Goal: Task Accomplishment & Management: Manage account settings

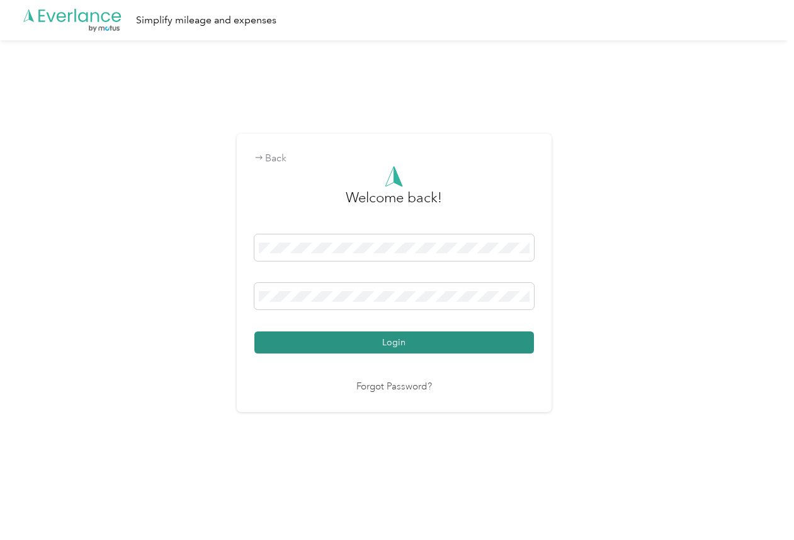
click at [282, 338] on button "Login" at bounding box center [394, 342] width 280 height 22
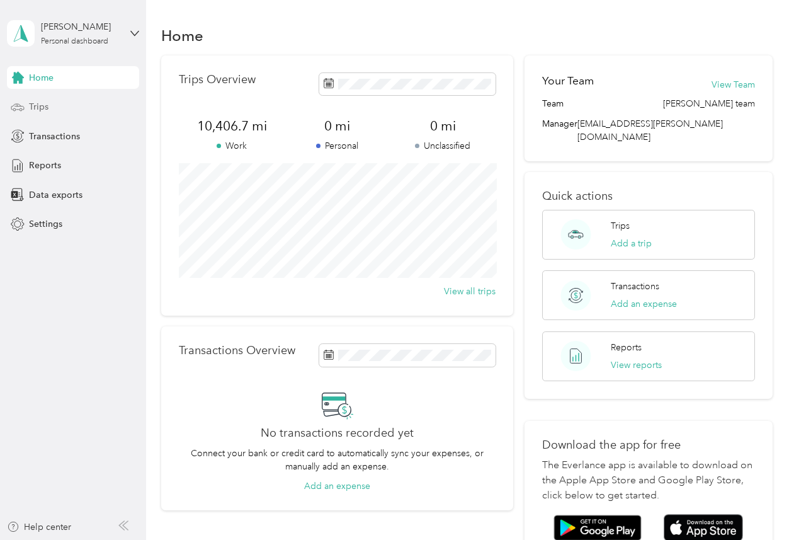
click at [42, 105] on span "Trips" at bounding box center [39, 106] width 20 height 13
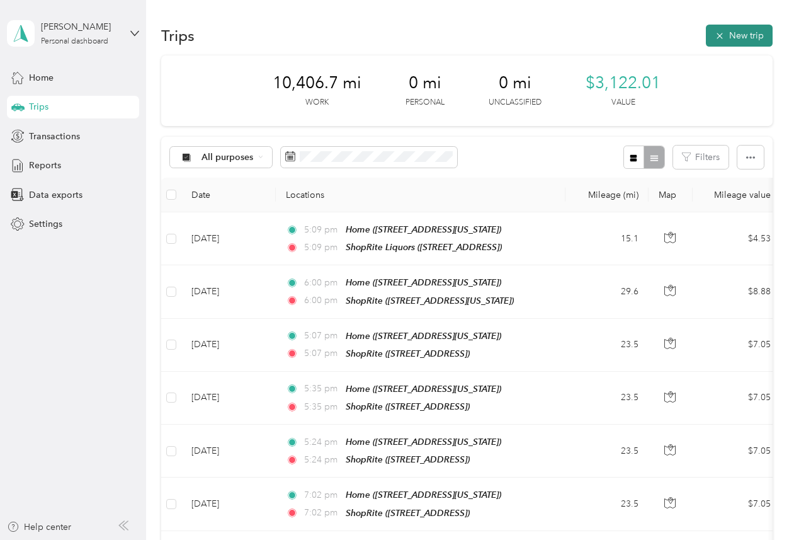
click at [734, 30] on button "New trip" at bounding box center [739, 36] width 67 height 22
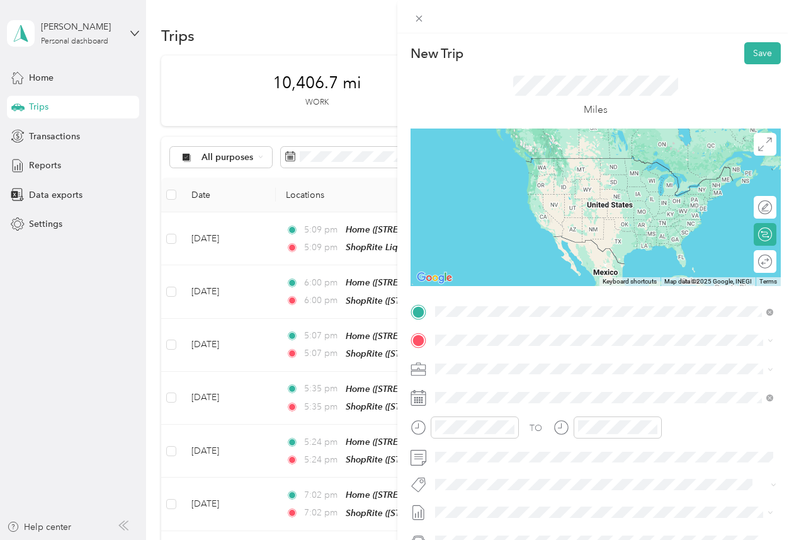
click at [498, 411] on div "Home [STREET_ADDRESS][US_STATE]" at bounding box center [522, 413] width 126 height 26
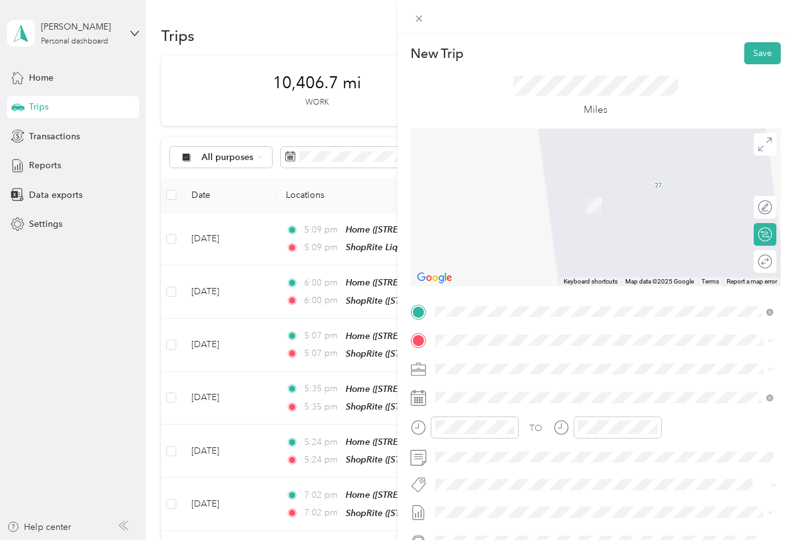
click at [513, 442] on div "TEAM ShopRite Liquors [STREET_ADDRESS]" at bounding box center [516, 443] width 114 height 31
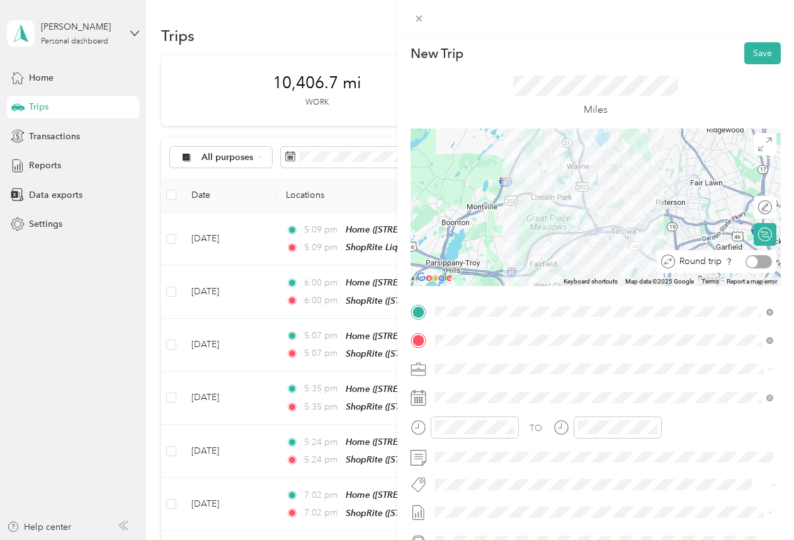
click at [753, 258] on div at bounding box center [752, 261] width 11 height 11
click at [751, 49] on button "Save" at bounding box center [762, 53] width 37 height 22
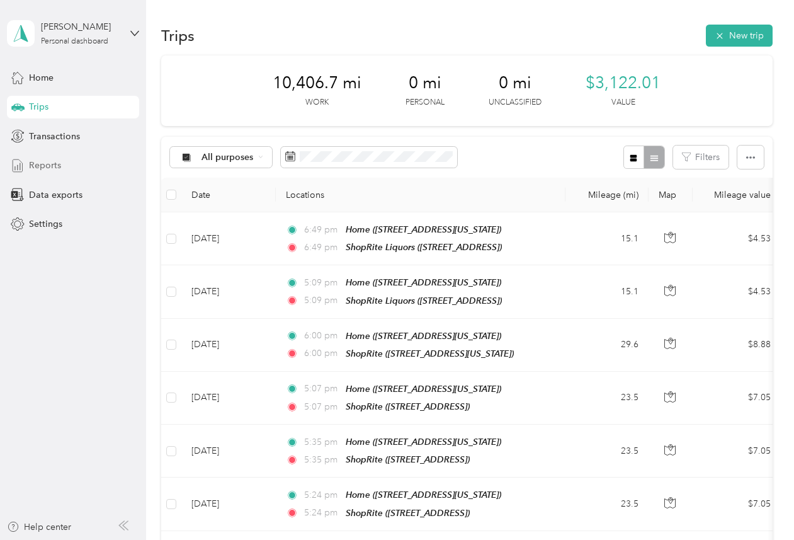
click at [51, 159] on span "Reports" at bounding box center [45, 165] width 32 height 13
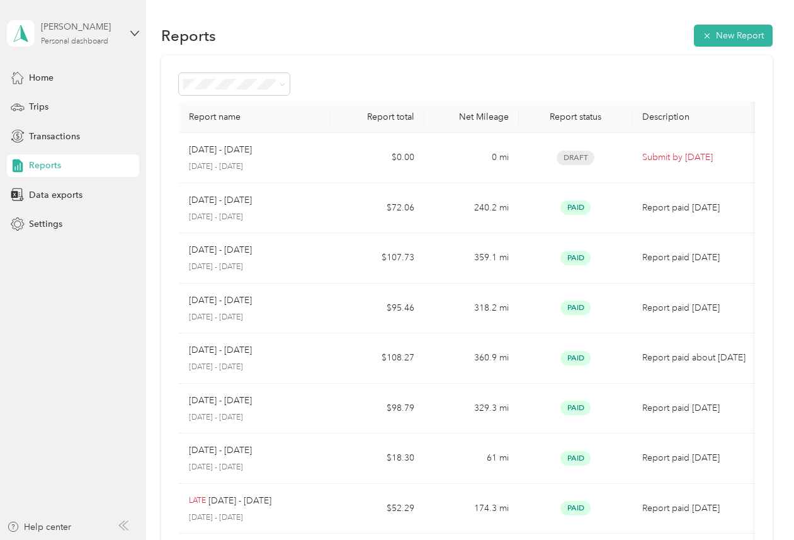
click at [94, 31] on div "[PERSON_NAME]" at bounding box center [80, 26] width 79 height 13
click at [50, 101] on div "Log out" at bounding box center [42, 98] width 48 height 13
